Goal: Check status: Check status

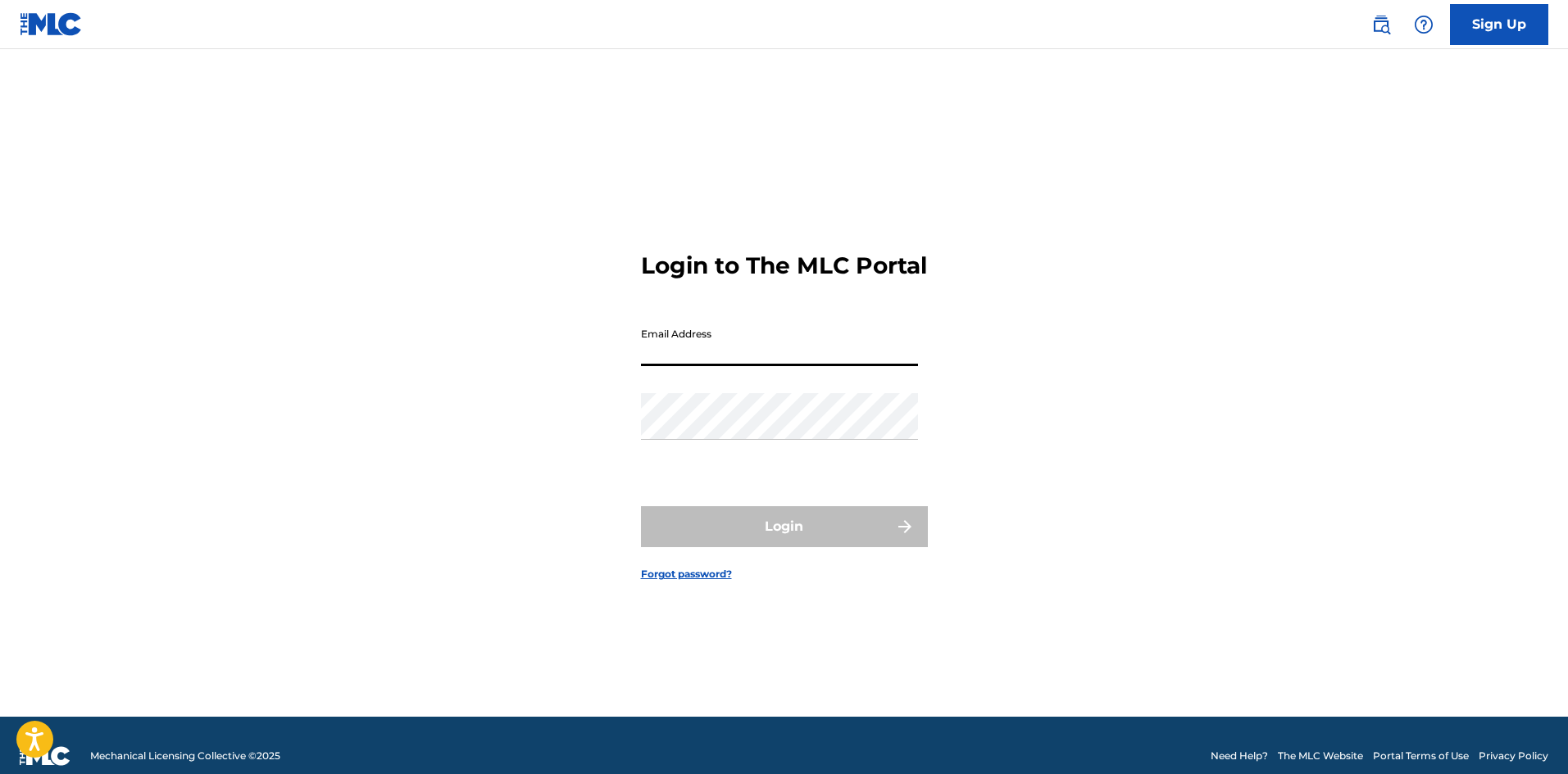
type input "[EMAIL_ADDRESS][DOMAIN_NAME]"
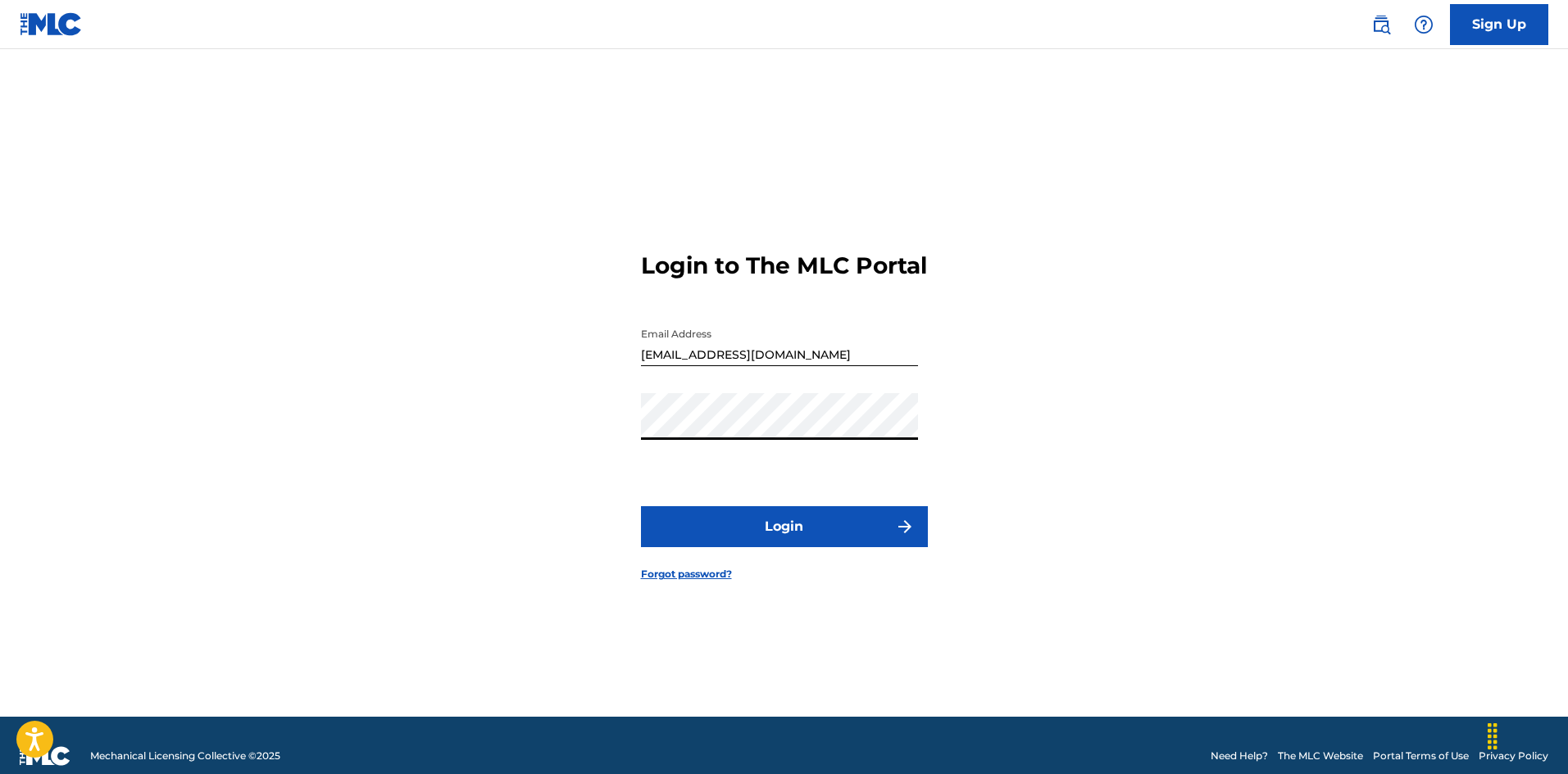
click at [762, 528] on button "Login" at bounding box center [784, 527] width 287 height 41
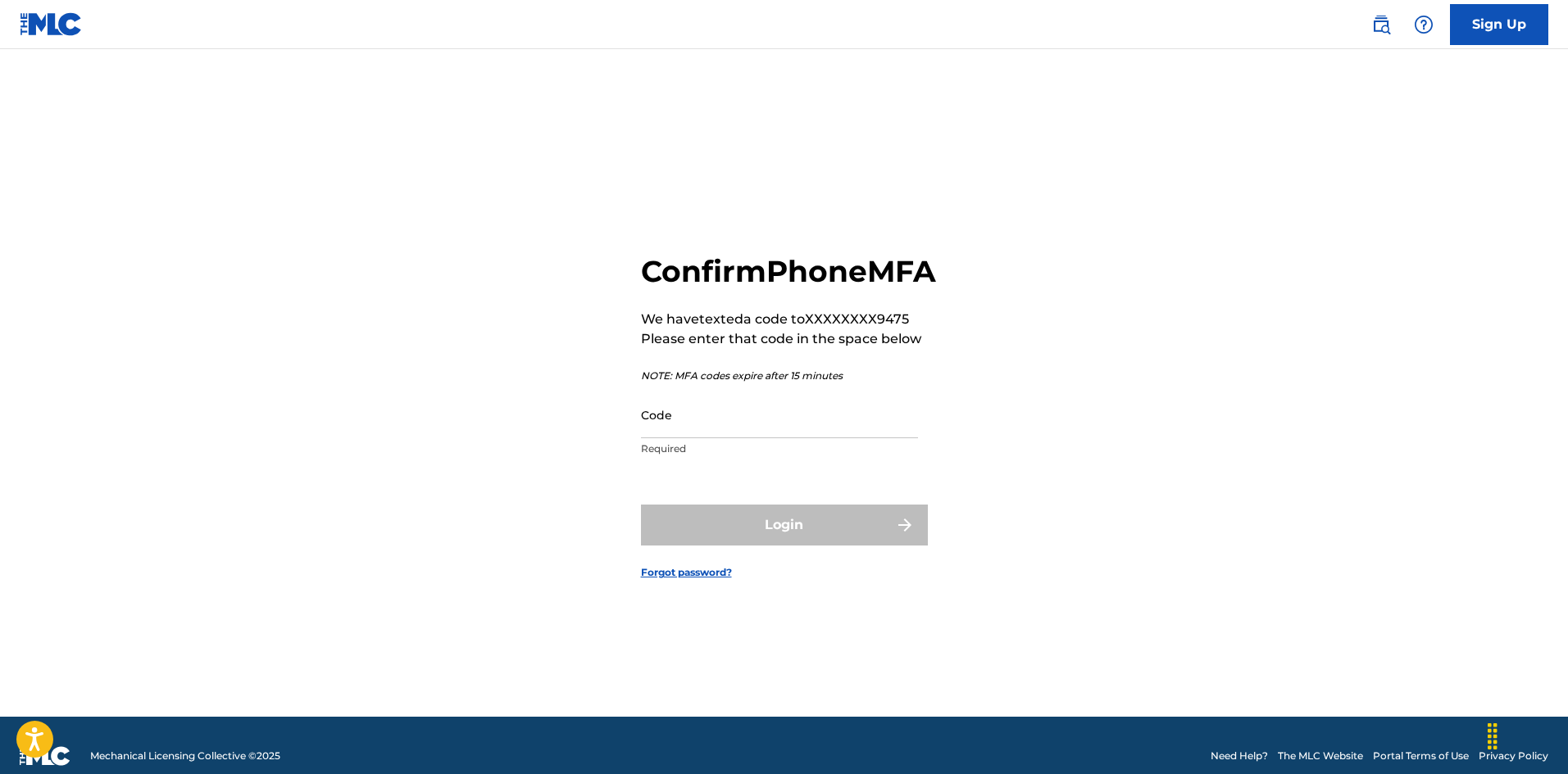
click at [683, 439] on input "Code" at bounding box center [779, 415] width 277 height 47
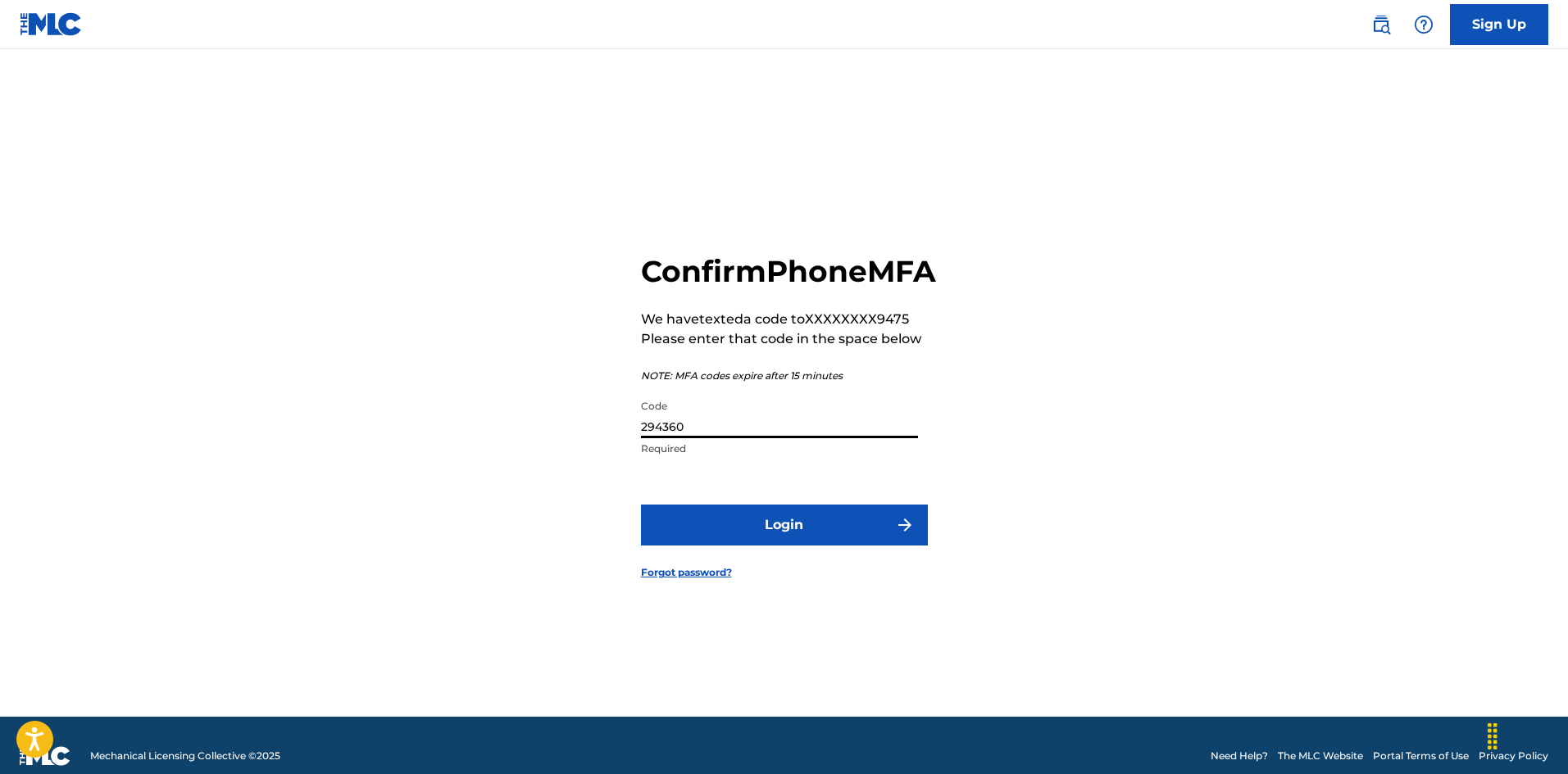
type input "294360"
click at [641, 505] on button "Login" at bounding box center [784, 526] width 287 height 41
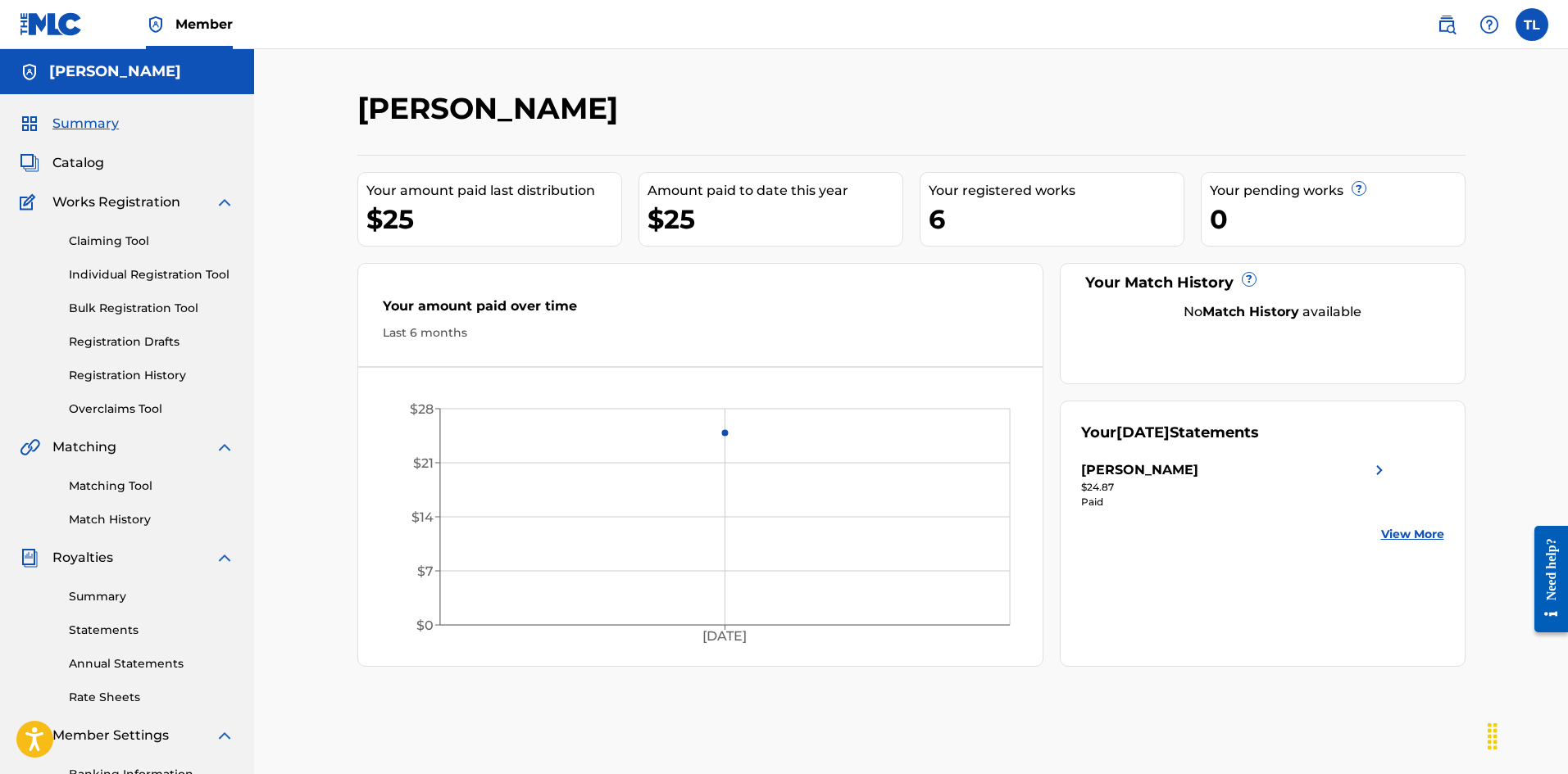
click at [148, 375] on link "Registration History" at bounding box center [151, 375] width 165 height 17
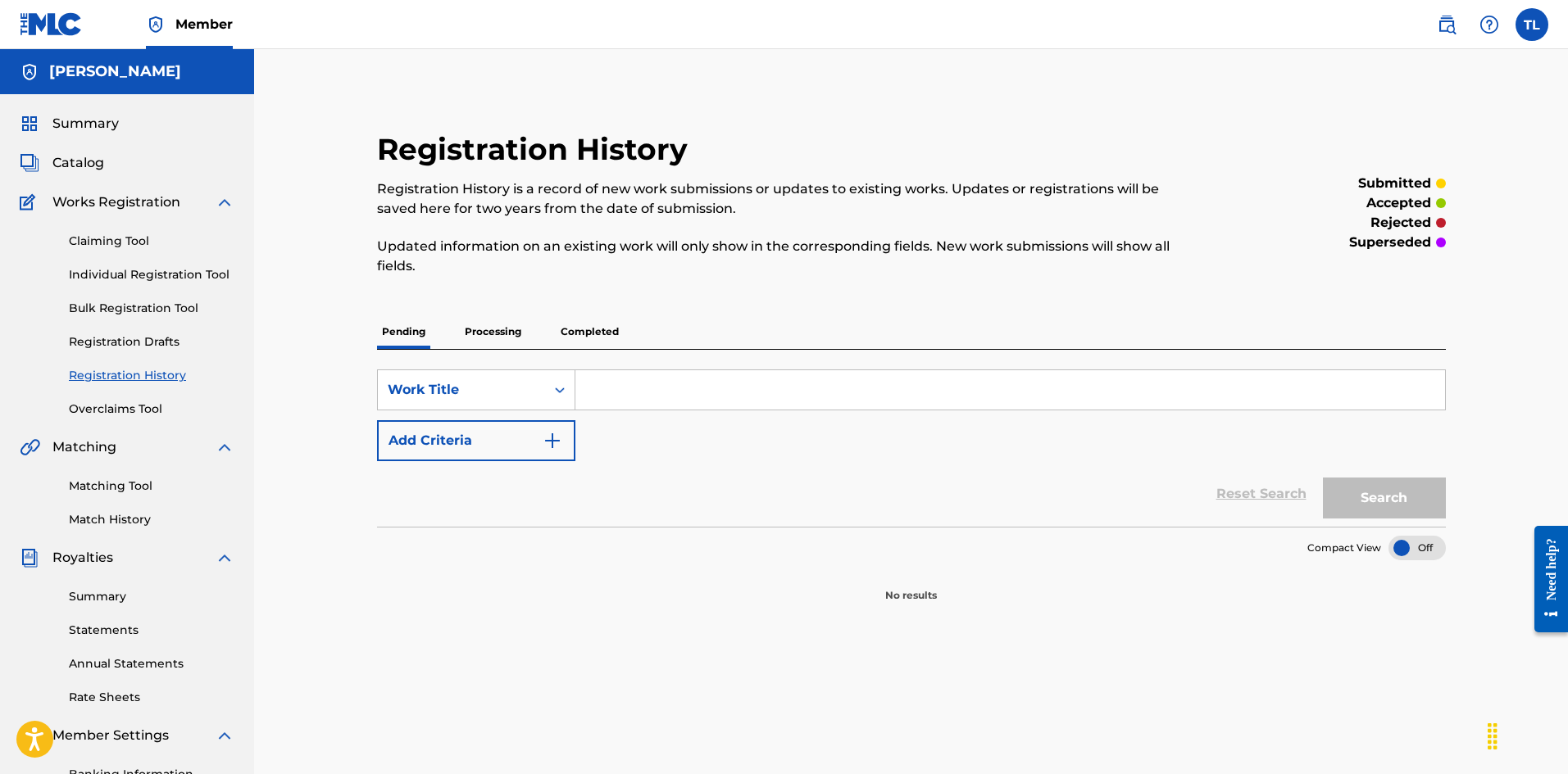
click at [491, 341] on p "Processing" at bounding box center [492, 331] width 66 height 35
click at [565, 342] on p "Completed" at bounding box center [589, 331] width 68 height 35
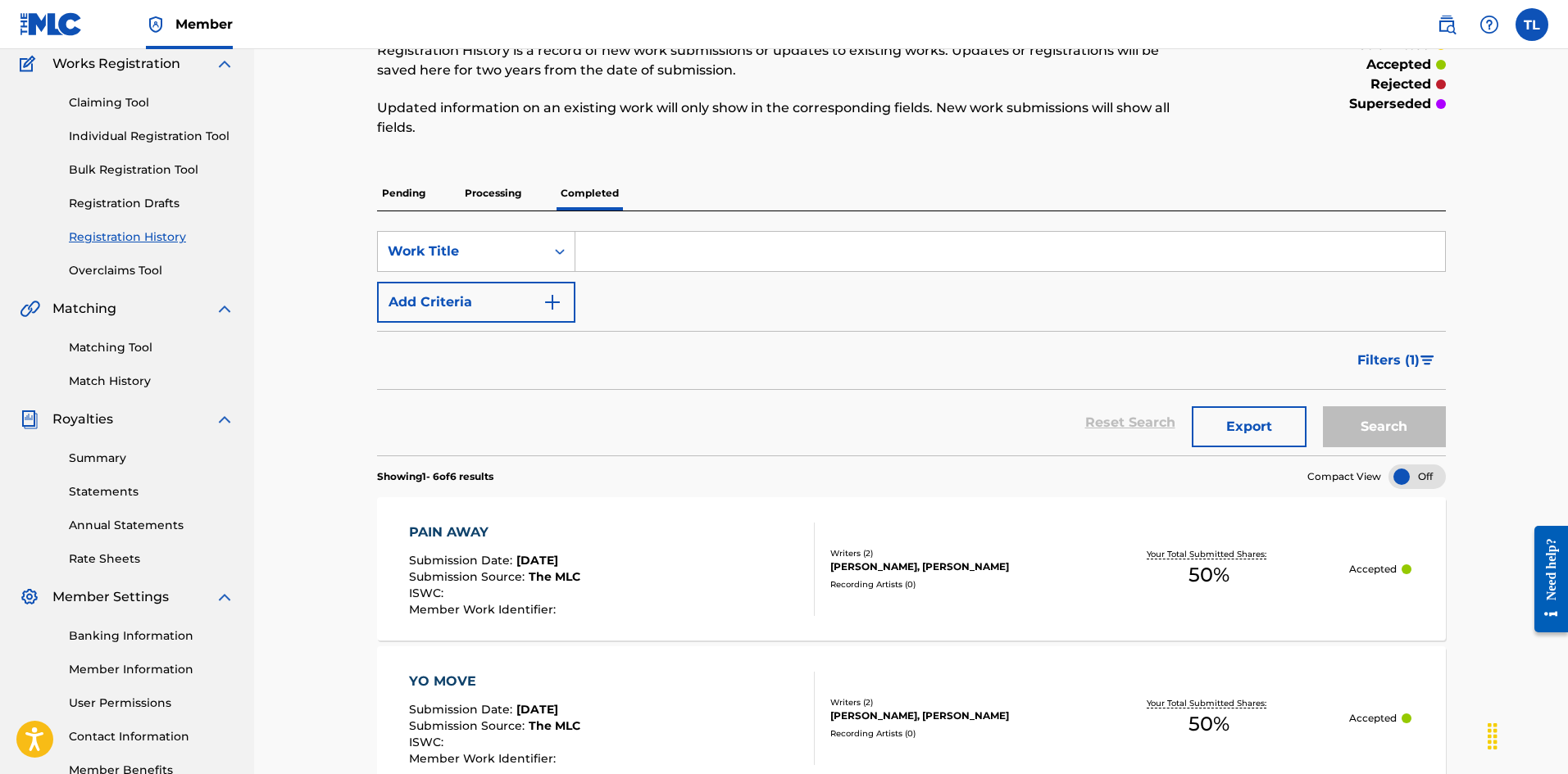
scroll to position [113, 0]
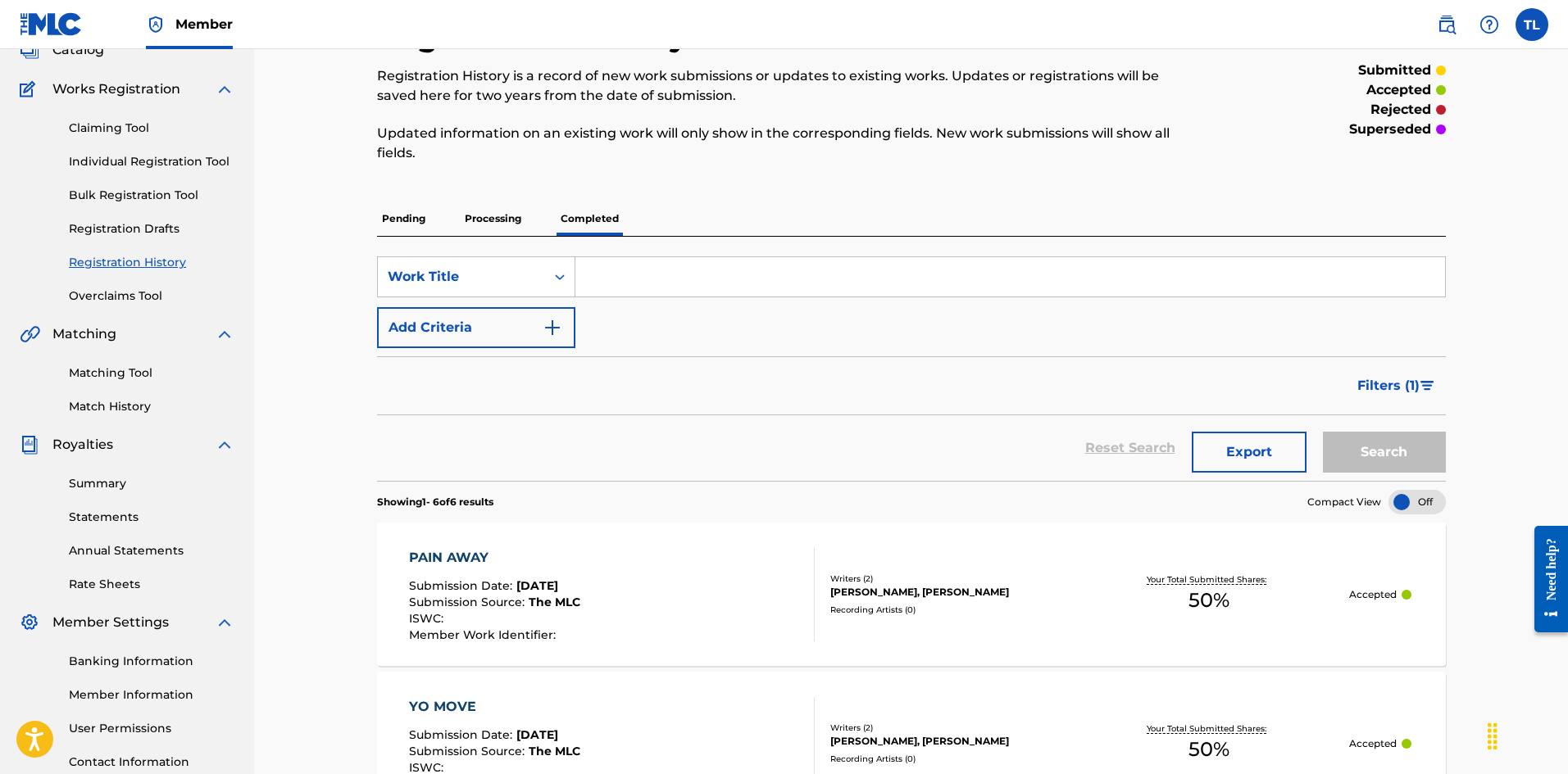
click at [487, 218] on p "Processing" at bounding box center [492, 218] width 66 height 35
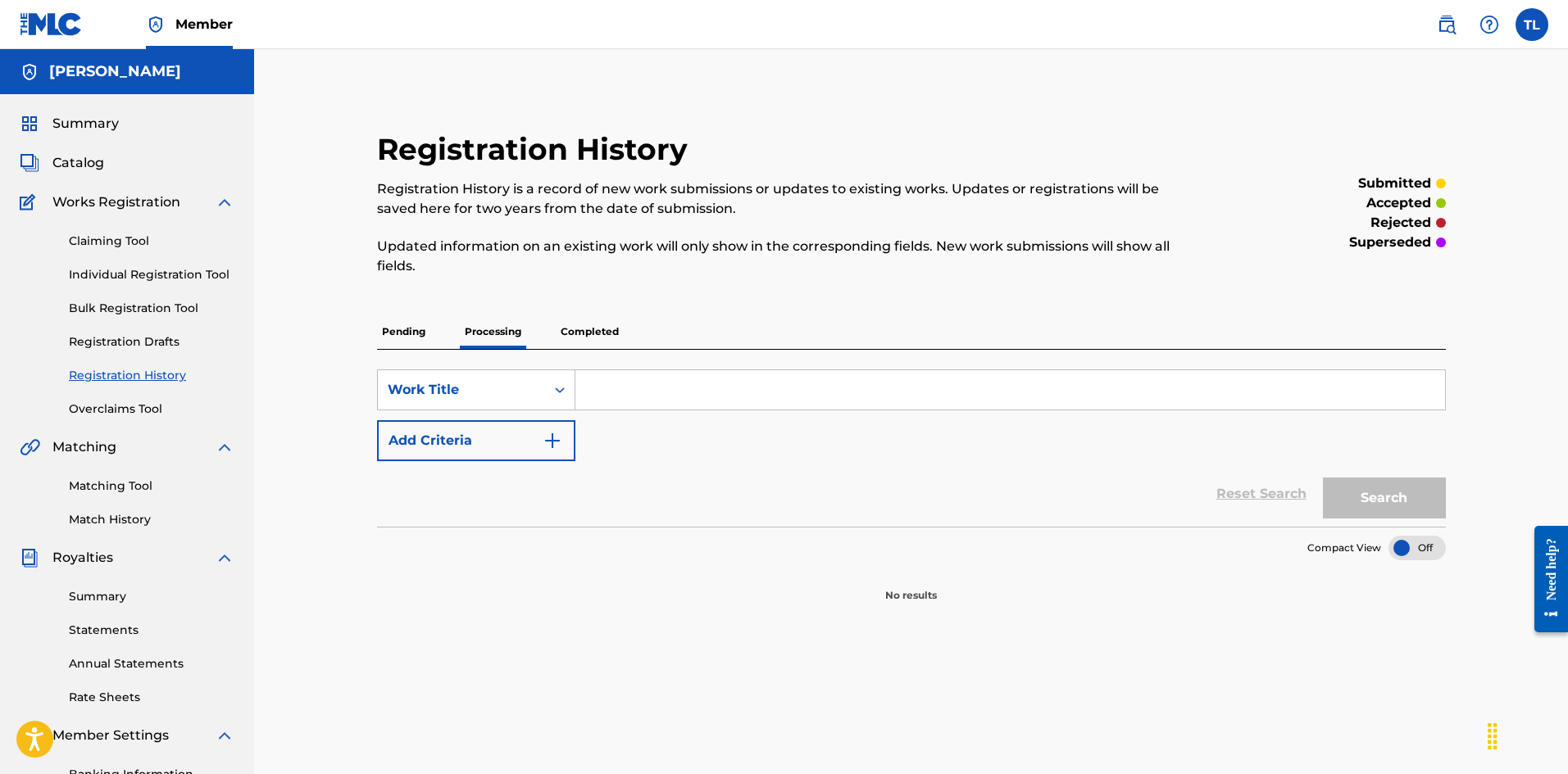
click at [408, 326] on p "Pending" at bounding box center [403, 331] width 53 height 35
click at [573, 341] on p "Completed" at bounding box center [589, 331] width 68 height 35
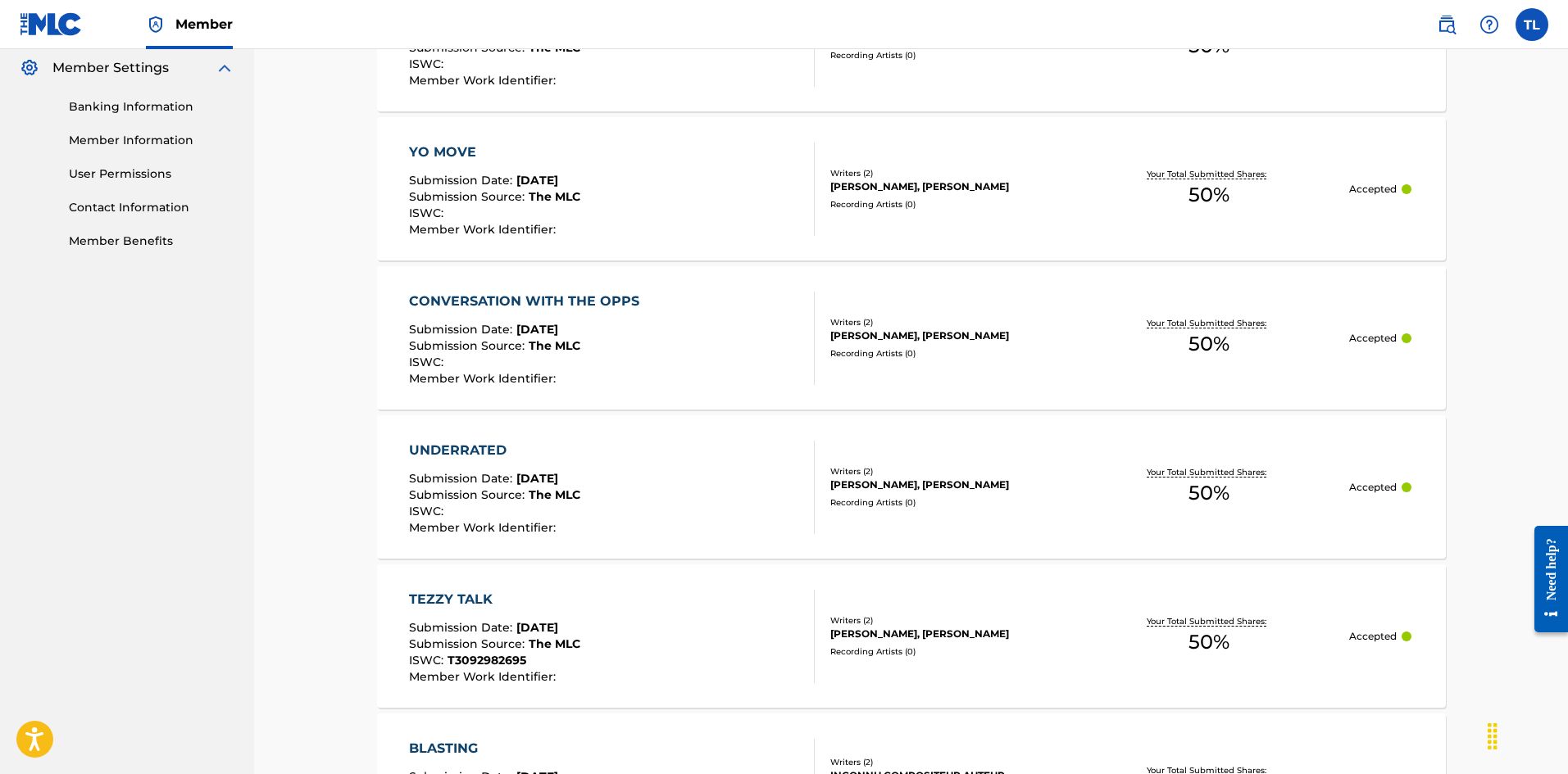
scroll to position [933, 0]
